Goal: Information Seeking & Learning: Learn about a topic

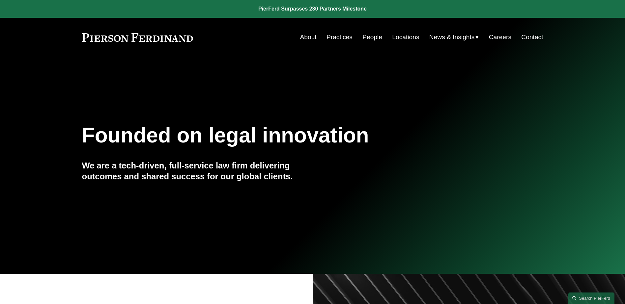
click at [337, 37] on link "Practices" at bounding box center [339, 37] width 26 height 13
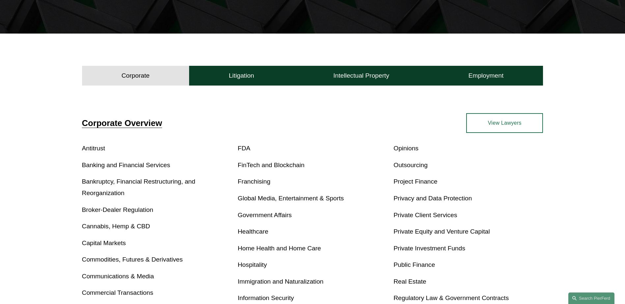
scroll to position [165, 0]
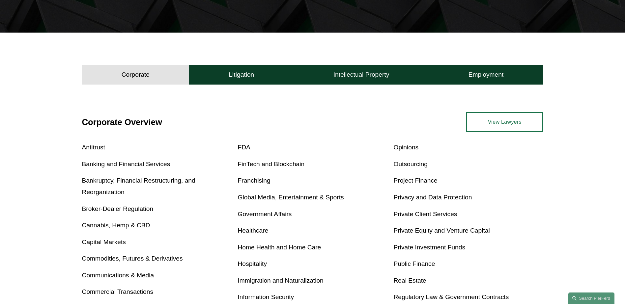
click at [142, 163] on link "Banking and Financial Services" at bounding box center [126, 164] width 88 height 7
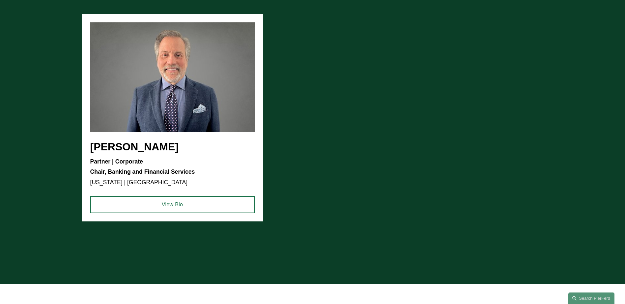
scroll to position [593, 0]
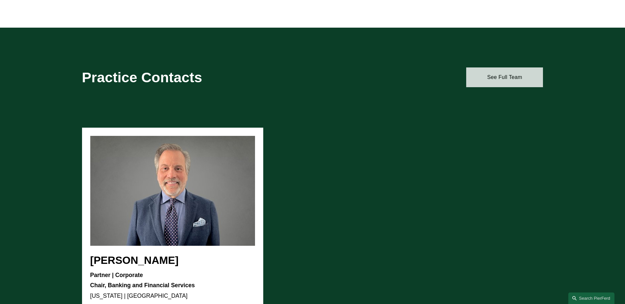
click at [501, 80] on link "See Full Team" at bounding box center [504, 78] width 77 height 20
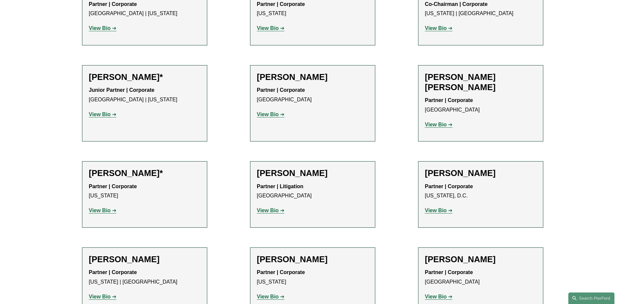
scroll to position [1087, 0]
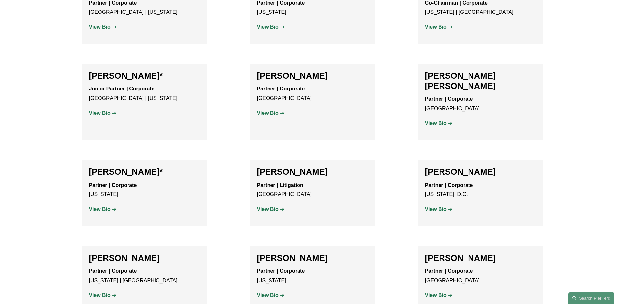
click at [430, 207] on strong "View Bio" at bounding box center [436, 210] width 22 height 6
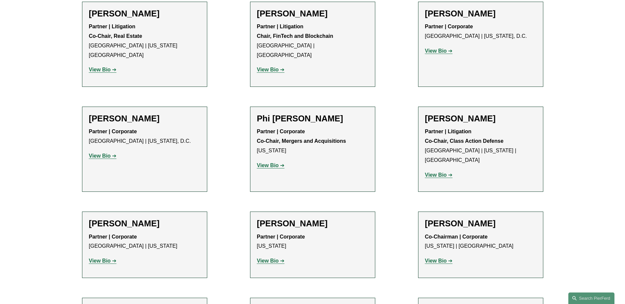
scroll to position [955, 0]
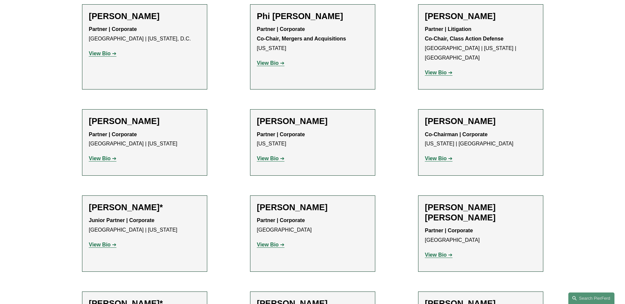
click at [444, 252] on strong "View Bio" at bounding box center [436, 255] width 22 height 6
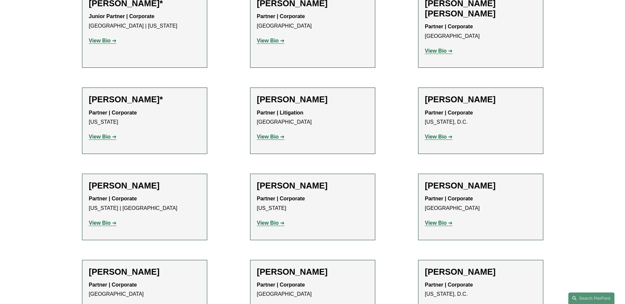
scroll to position [1186, 0]
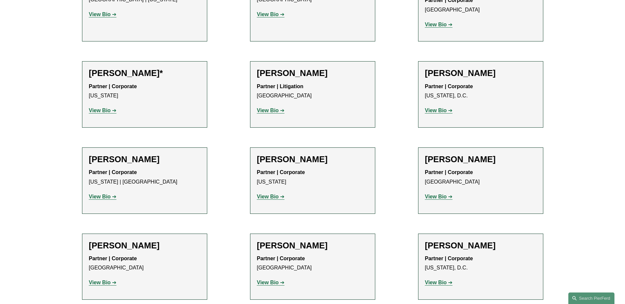
click at [440, 278] on p "View Bio" at bounding box center [480, 283] width 111 height 10
drag, startPoint x: 440, startPoint y: 237, endPoint x: 435, endPoint y: 233, distance: 6.5
click at [435, 280] on strong "View Bio" at bounding box center [436, 283] width 22 height 6
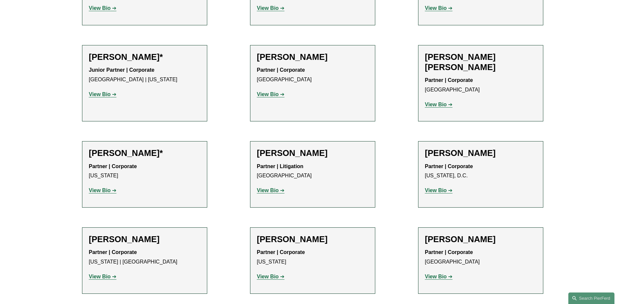
scroll to position [1021, 0]
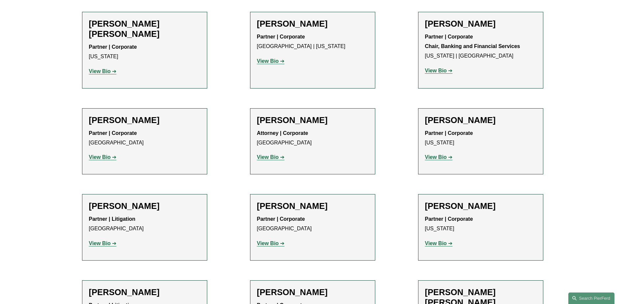
scroll to position [461, 0]
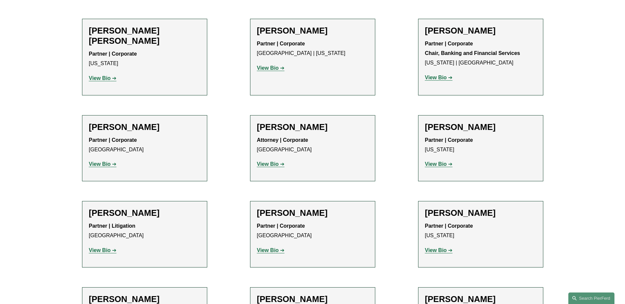
click at [439, 75] on strong "View Bio" at bounding box center [436, 78] width 22 height 6
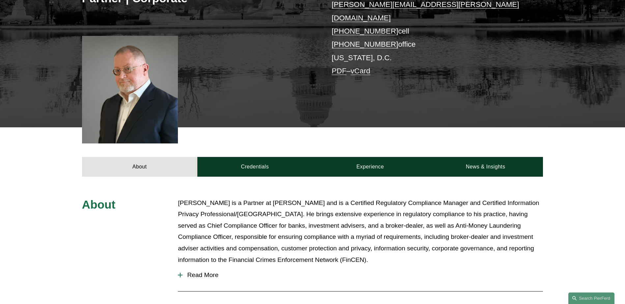
scroll to position [132, 0]
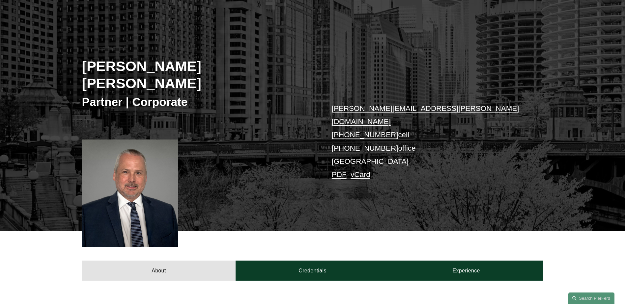
scroll to position [198, 0]
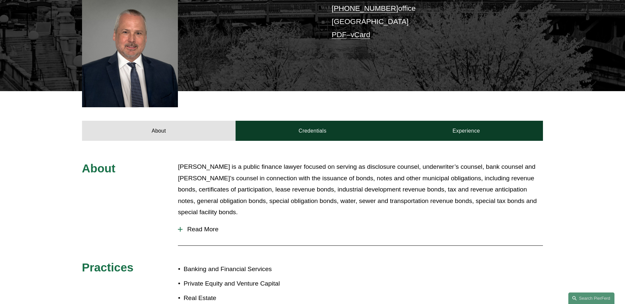
click at [189, 226] on span "Read More" at bounding box center [362, 229] width 360 height 7
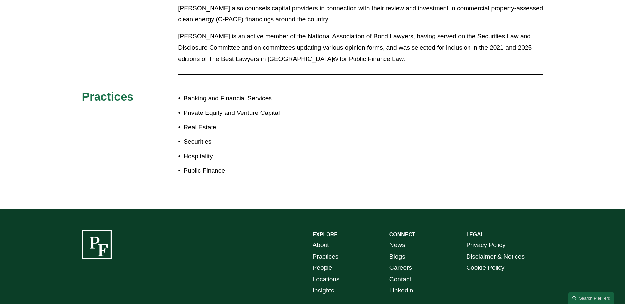
scroll to position [263, 0]
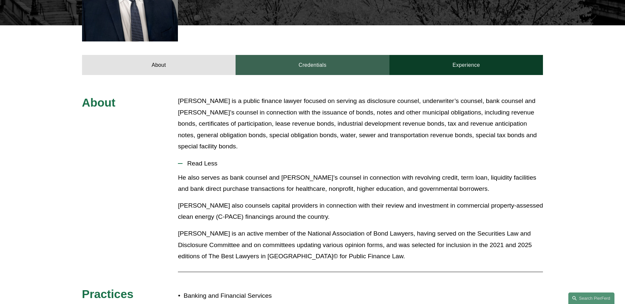
click at [316, 55] on link "Credentials" at bounding box center [312, 65] width 154 height 20
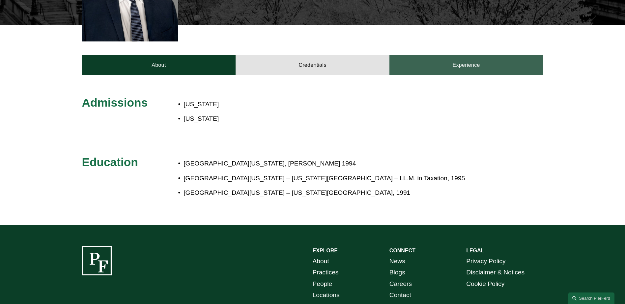
click at [483, 55] on link "Experience" at bounding box center [466, 65] width 154 height 20
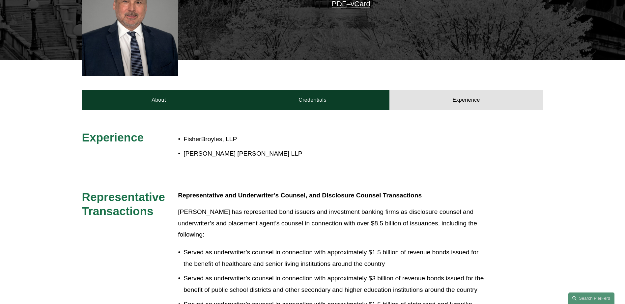
scroll to position [198, 0]
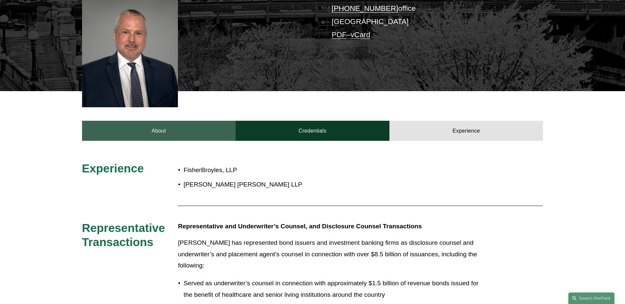
click at [182, 121] on link "About" at bounding box center [159, 131] width 154 height 20
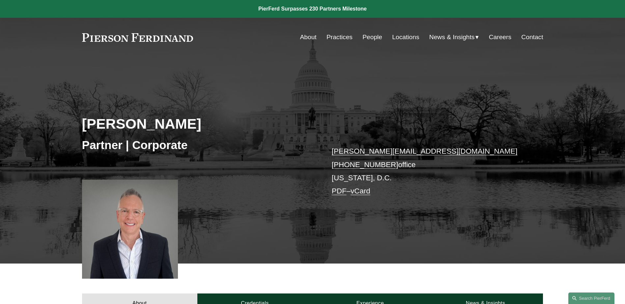
scroll to position [198, 0]
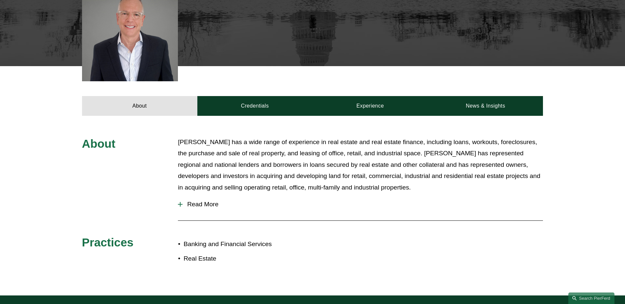
click at [208, 206] on span "Read More" at bounding box center [362, 204] width 360 height 7
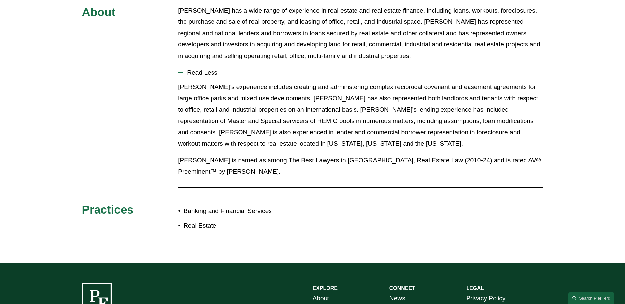
scroll to position [99, 0]
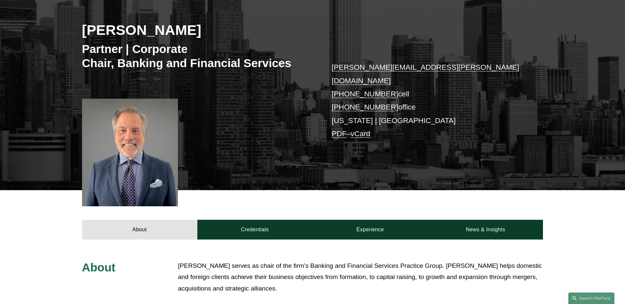
scroll to position [231, 0]
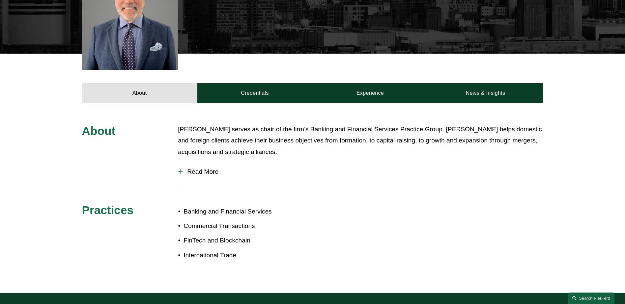
click at [203, 163] on button "Read More" at bounding box center [360, 171] width 365 height 17
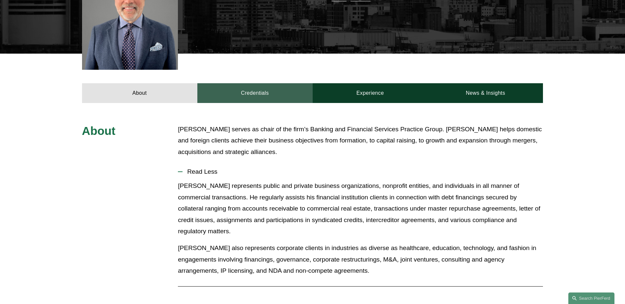
click at [268, 83] on link "Credentials" at bounding box center [254, 93] width 115 height 20
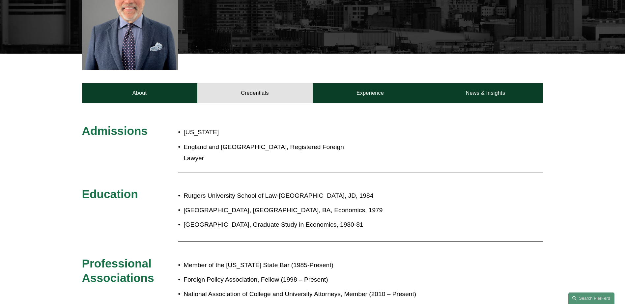
click at [124, 69] on div "About Credentials Experience News & Insights" at bounding box center [312, 78] width 625 height 49
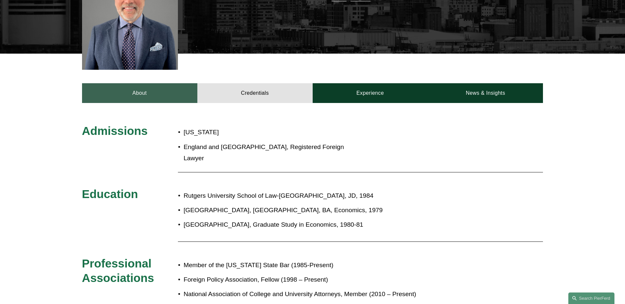
click at [129, 83] on link "About" at bounding box center [139, 93] width 115 height 20
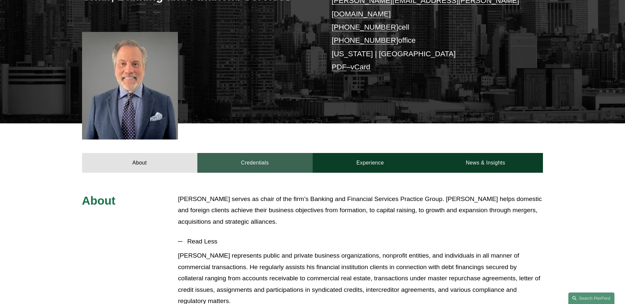
scroll to position [165, 0]
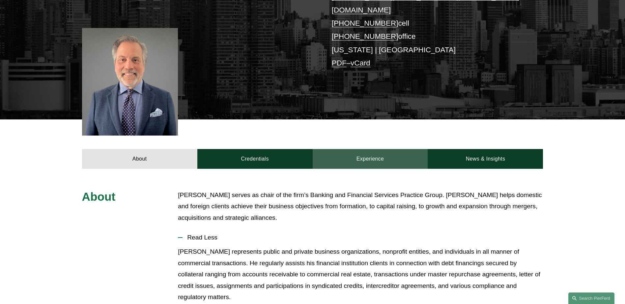
click at [363, 149] on link "Experience" at bounding box center [370, 159] width 115 height 20
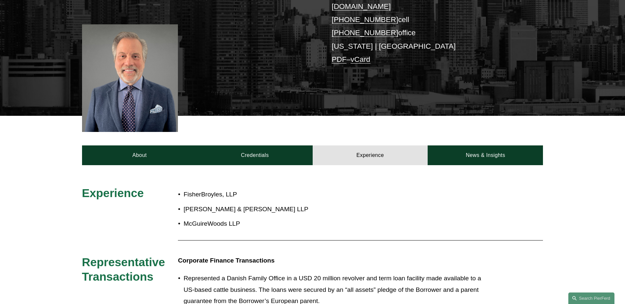
scroll to position [102, 0]
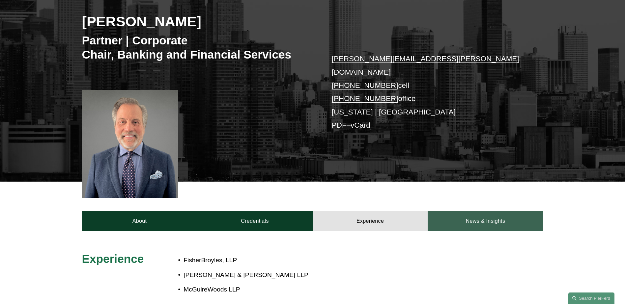
click at [469, 212] on link "News & Insights" at bounding box center [485, 221] width 115 height 20
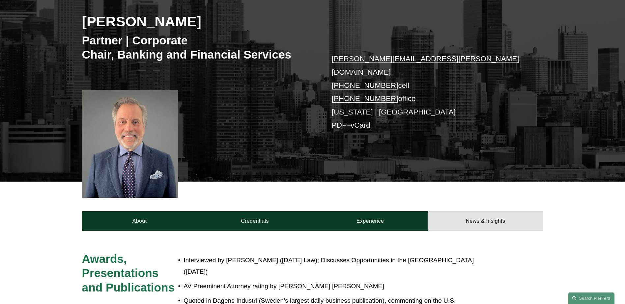
scroll to position [234, 0]
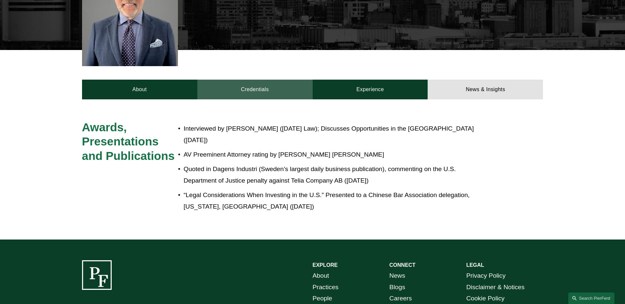
click at [240, 83] on link "Credentials" at bounding box center [254, 90] width 115 height 20
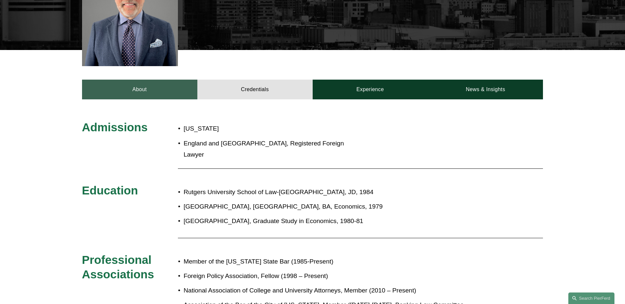
click at [169, 80] on link "About" at bounding box center [139, 90] width 115 height 20
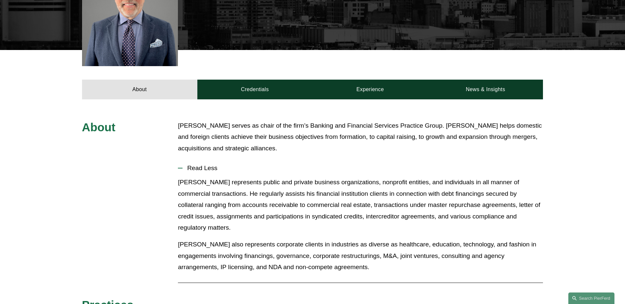
click at [376, 290] on div "About Stephen Di Cioccio serves as chair of the firm’s Banking and Financial Se…" at bounding box center [312, 243] width 625 height 247
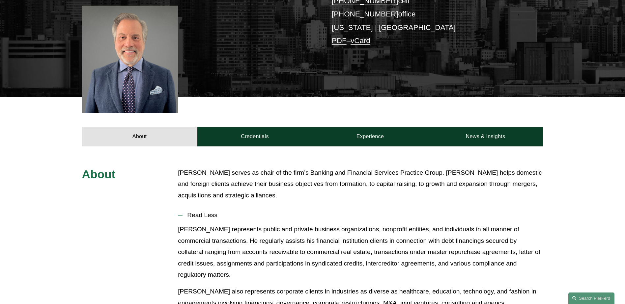
scroll to position [102, 0]
